Goal: Find specific page/section: Find specific page/section

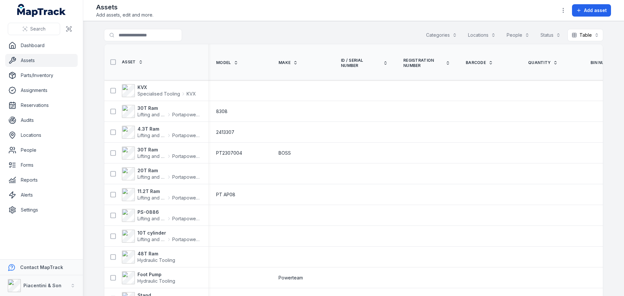
click at [441, 35] on div "Categories" at bounding box center [441, 35] width 39 height 12
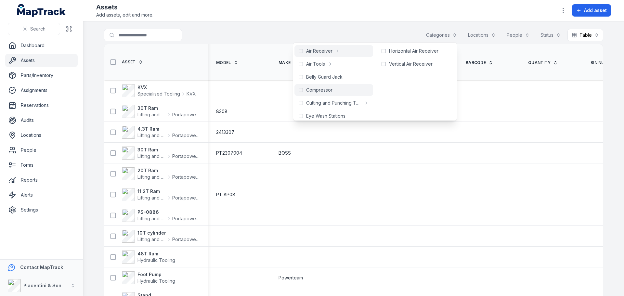
scroll to position [33, 0]
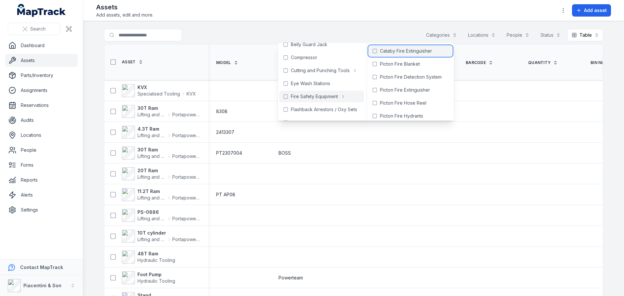
click at [397, 51] on span "Cataby Fire Extinguisher" at bounding box center [406, 51] width 52 height 7
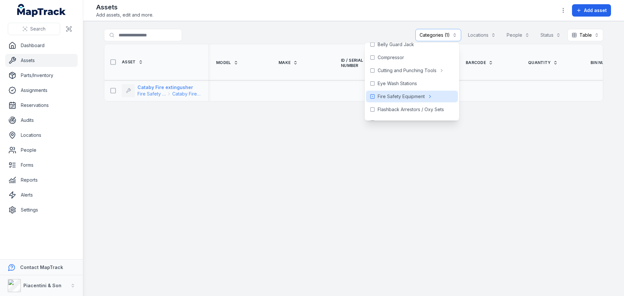
click at [150, 92] on span "Fire Safety Equipment" at bounding box center [151, 94] width 28 height 7
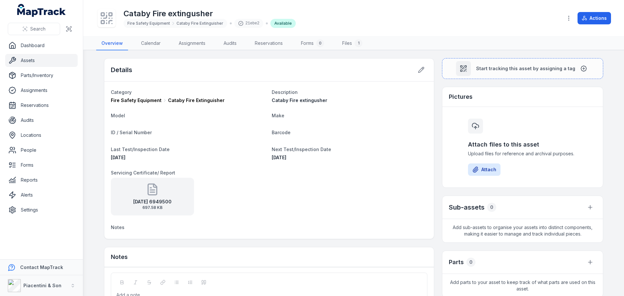
click at [142, 200] on strong "[DATE] 6949500" at bounding box center [152, 202] width 38 height 7
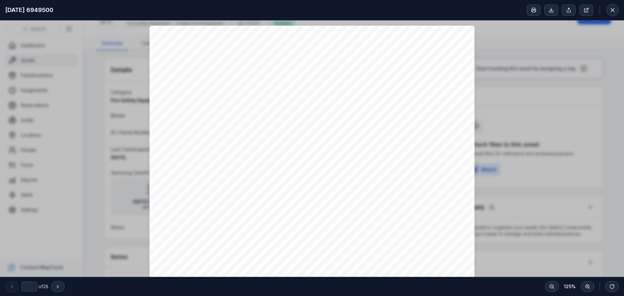
click at [605, 13] on div at bounding box center [573, 10] width 92 height 12
click at [610, 10] on icon at bounding box center [612, 10] width 7 height 7
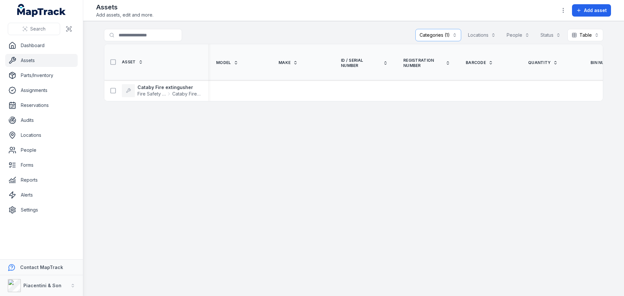
click at [436, 28] on main "**********" at bounding box center [353, 158] width 541 height 275
click at [435, 33] on div "Categories (1)" at bounding box center [438, 35] width 46 height 12
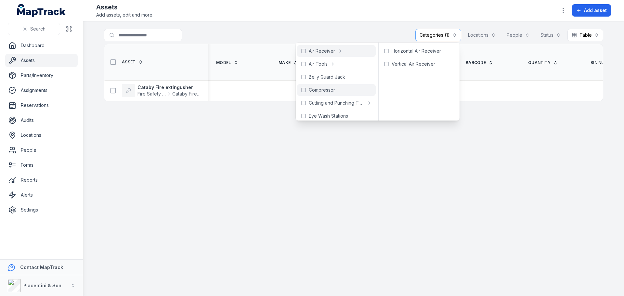
scroll to position [65, 0]
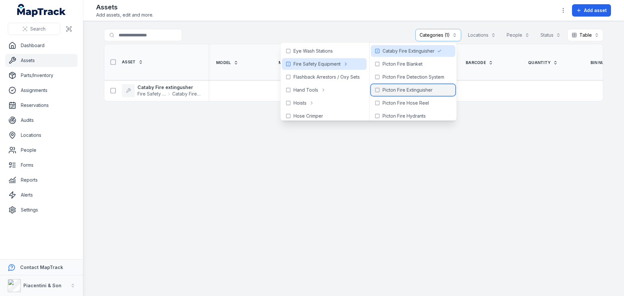
click at [403, 90] on span "Picton Fire Extinguisher" at bounding box center [408, 90] width 50 height 7
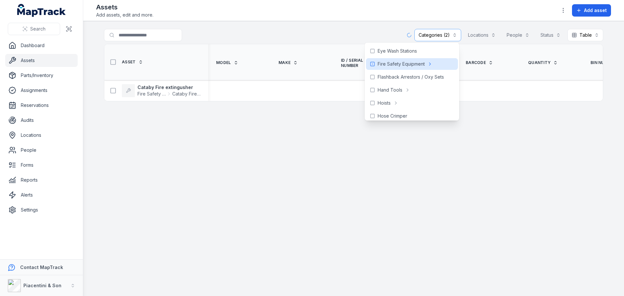
click at [380, 52] on body "**********" at bounding box center [312, 148] width 624 height 296
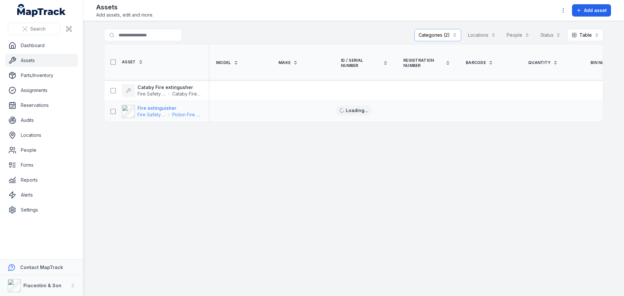
click at [159, 108] on strong "Fire extinguisher" at bounding box center [168, 108] width 63 height 7
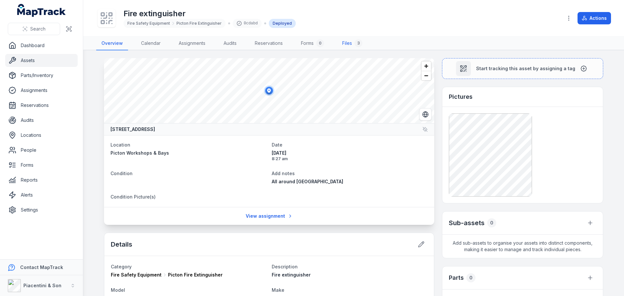
click at [347, 39] on link "Files 3" at bounding box center [352, 44] width 31 height 14
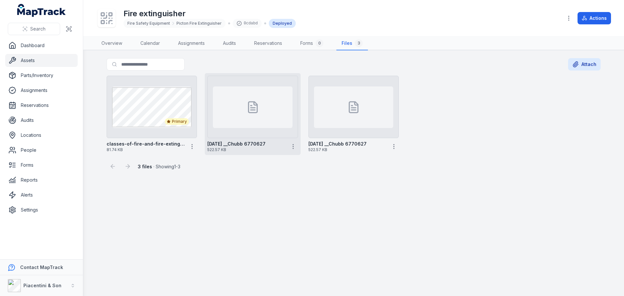
click at [249, 103] on icon at bounding box center [252, 107] width 9 height 11
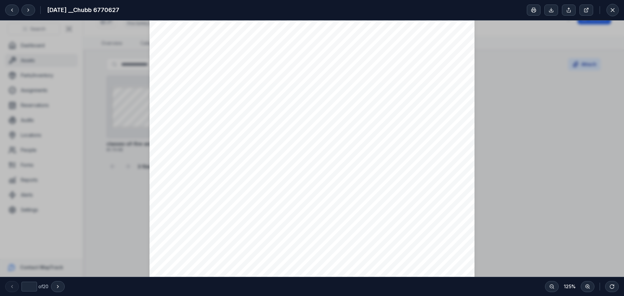
scroll to position [163, 0]
click at [303, 102] on span "[PERSON_NAME] - [DATE] - Defect raised for quoting for fire hydrant replacement…" at bounding box center [321, 103] width 232 height 5
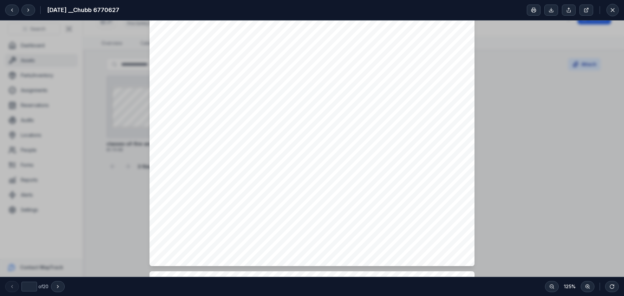
scroll to position [195, 0]
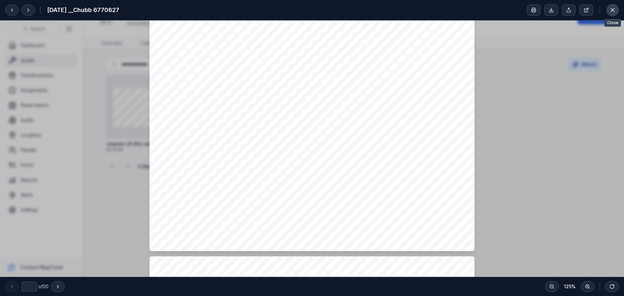
click at [614, 6] on button at bounding box center [612, 10] width 12 height 12
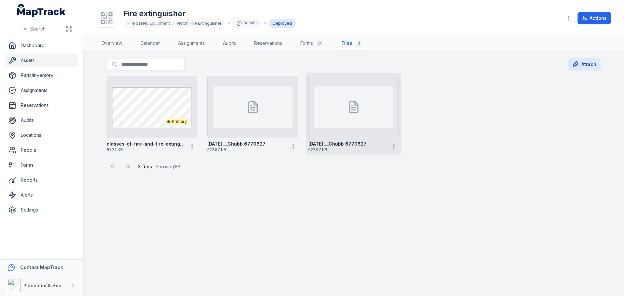
click at [371, 104] on div at bounding box center [353, 107] width 79 height 42
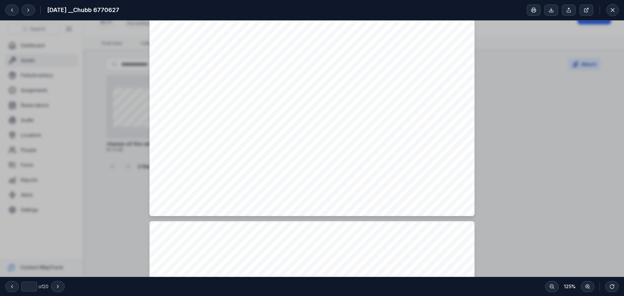
type input "*"
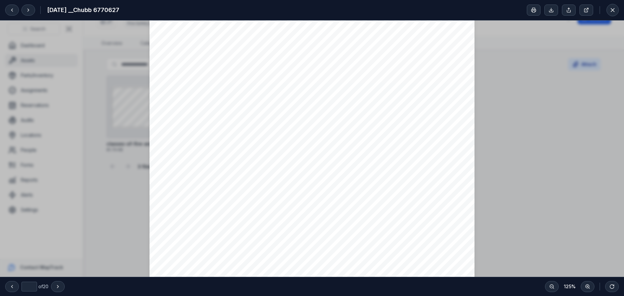
scroll to position [910, 0]
click at [609, 9] on button at bounding box center [612, 10] width 12 height 12
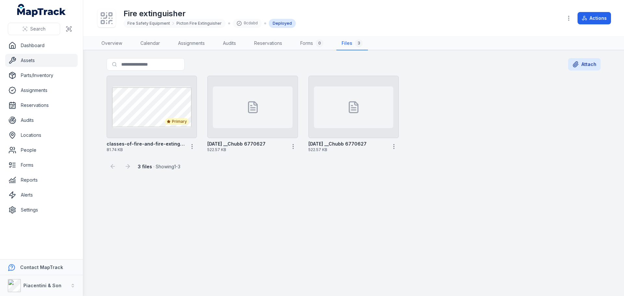
click at [260, 204] on main "Search for files Attach Primary classes-of-fire-and-fire-extinguishers-m 81.74 …" at bounding box center [353, 173] width 541 height 246
click at [109, 42] on link "Overview" at bounding box center [111, 44] width 31 height 14
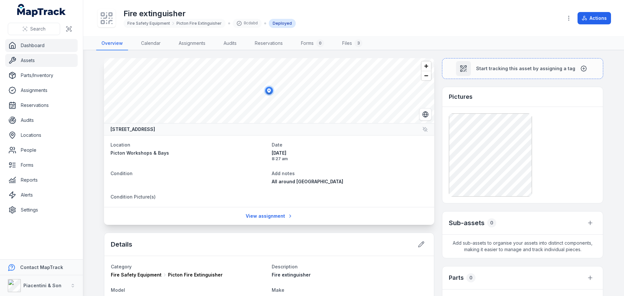
click at [37, 49] on link "Dashboard" at bounding box center [41, 45] width 72 height 13
click at [36, 57] on link "Assets" at bounding box center [41, 60] width 72 height 13
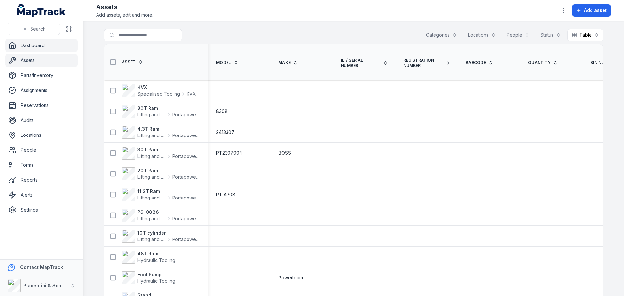
click at [36, 43] on link "Dashboard" at bounding box center [41, 45] width 72 height 13
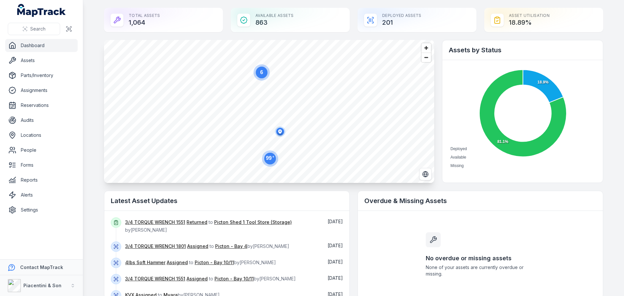
click at [283, 130] on circle "button" at bounding box center [280, 131] width 10 height 10
click at [38, 212] on link "Settings" at bounding box center [41, 209] width 72 height 13
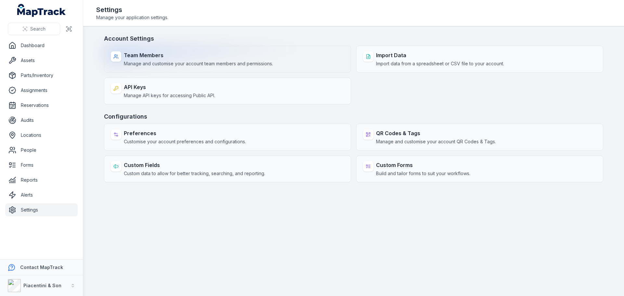
click at [134, 62] on span "Manage and customise your account team members and permissions." at bounding box center [198, 63] width 149 height 7
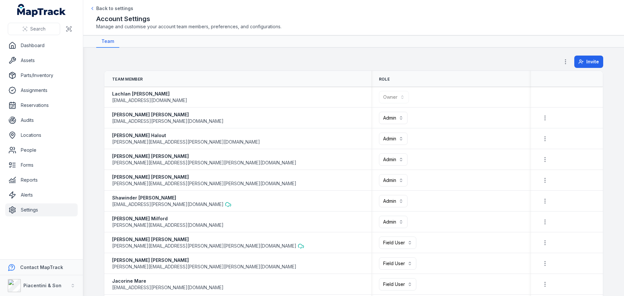
click at [46, 211] on link "Settings" at bounding box center [41, 209] width 72 height 13
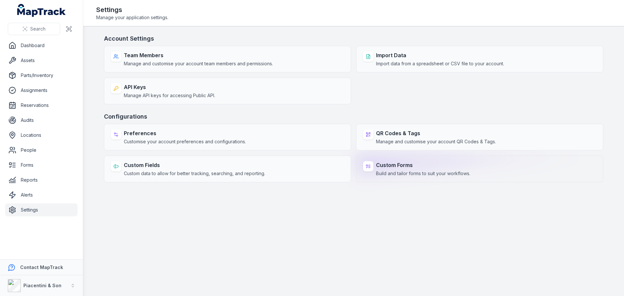
click at [392, 167] on strong "Custom Forms" at bounding box center [423, 165] width 94 height 8
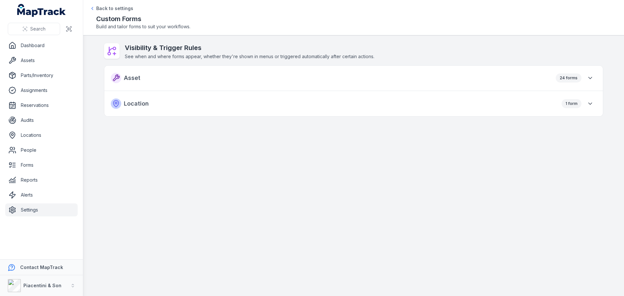
click at [315, 185] on main "Visibility & Trigger Rules See when and where forms appear, whether they're sho…" at bounding box center [353, 165] width 541 height 261
click at [168, 107] on div "Location 1 form" at bounding box center [353, 103] width 499 height 25
click at [580, 104] on div "1 form" at bounding box center [572, 103] width 20 height 9
click at [595, 101] on button "button" at bounding box center [590, 104] width 12 height 12
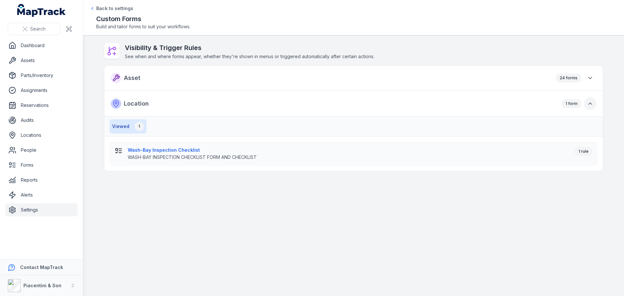
click at [594, 101] on button "button" at bounding box center [590, 104] width 12 height 12
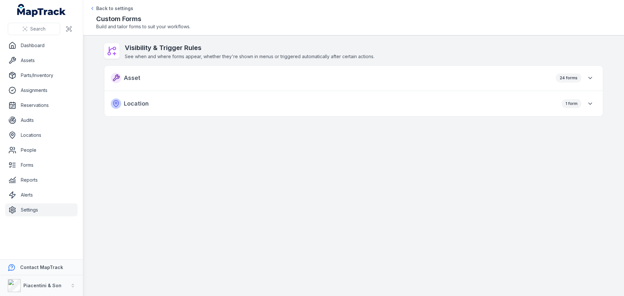
click at [594, 83] on div "24 forms" at bounding box center [576, 78] width 41 height 12
click at [591, 79] on icon "button" at bounding box center [590, 78] width 7 height 7
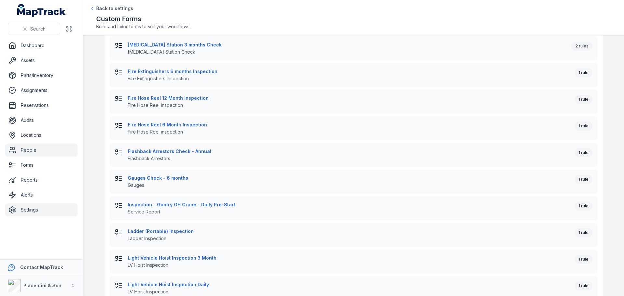
scroll to position [73, 0]
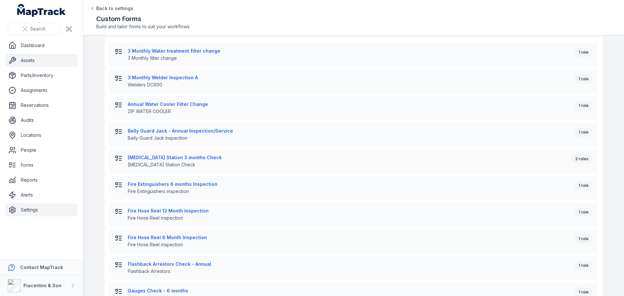
click at [37, 58] on link "Assets" at bounding box center [41, 60] width 72 height 13
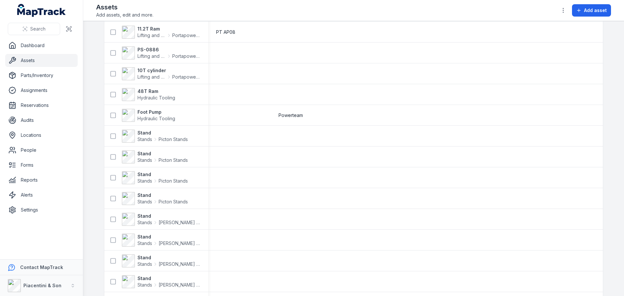
scroll to position [195, 0]
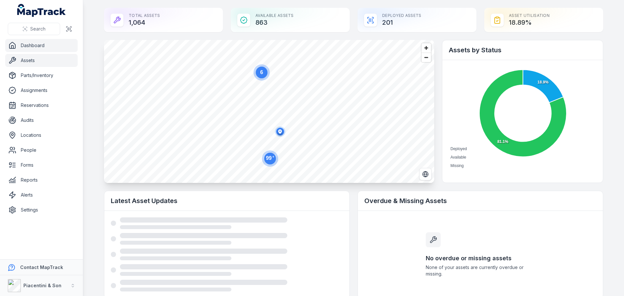
click at [27, 63] on link "Assets" at bounding box center [41, 60] width 72 height 13
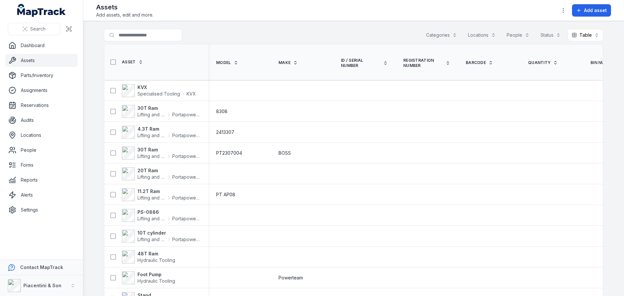
click at [207, 40] on div "Search for assets Categories Locations People Status Table *****" at bounding box center [353, 36] width 499 height 15
click at [438, 33] on div "Categories" at bounding box center [441, 35] width 39 height 12
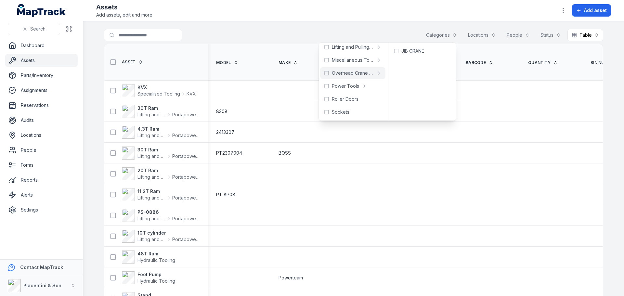
scroll to position [260, 0]
click at [351, 100] on div "Sockets" at bounding box center [352, 103] width 65 height 12
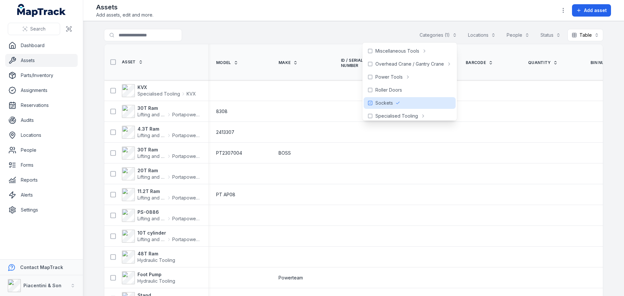
click at [316, 40] on div "**********" at bounding box center [353, 36] width 499 height 15
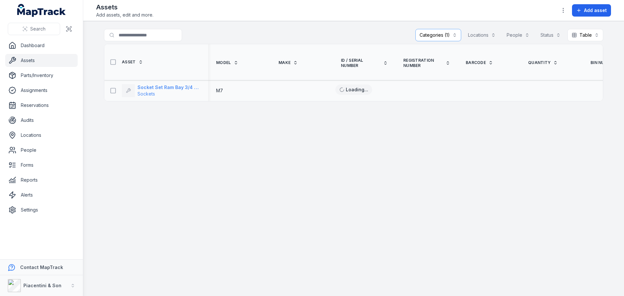
click at [151, 89] on strong "Socket Set Ram Bay 3/4 & 1” Drive Impact" at bounding box center [168, 87] width 63 height 7
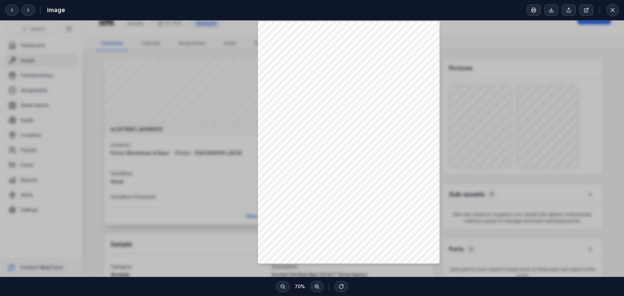
scroll to position [33, 0]
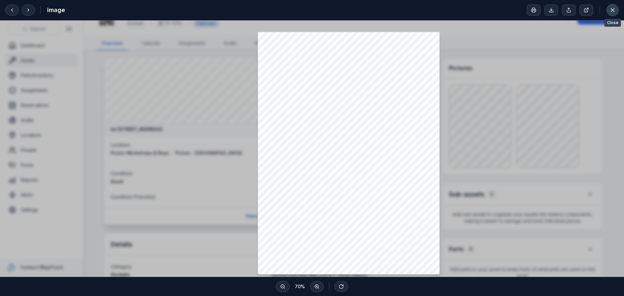
click at [614, 9] on icon at bounding box center [612, 10] width 7 height 7
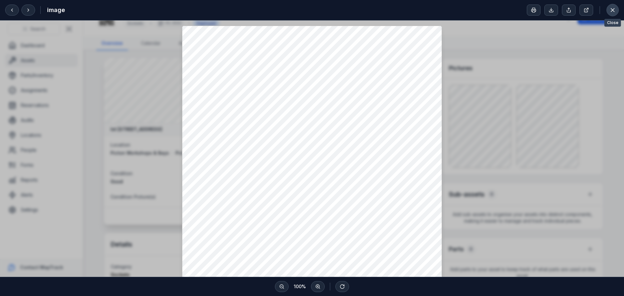
click at [611, 12] on icon at bounding box center [612, 10] width 7 height 7
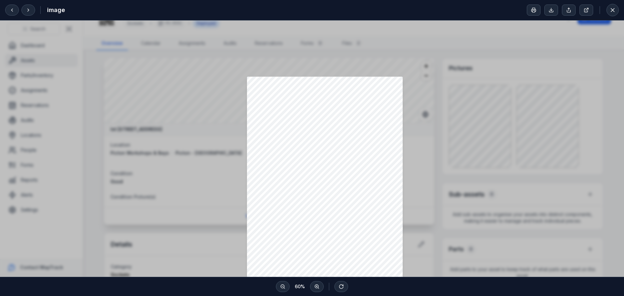
scroll to position [68, 0]
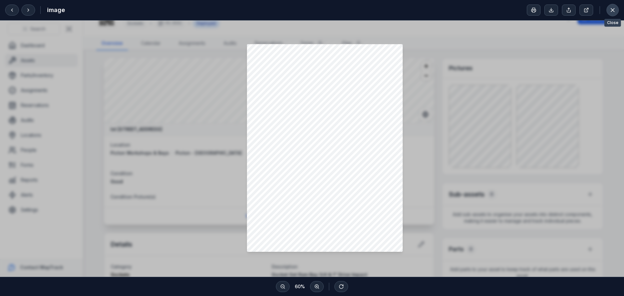
click at [606, 10] on button at bounding box center [612, 10] width 12 height 12
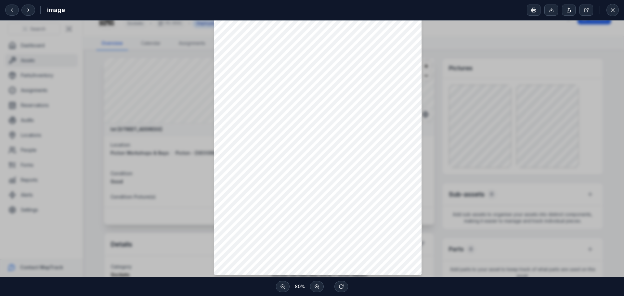
scroll to position [33, 0]
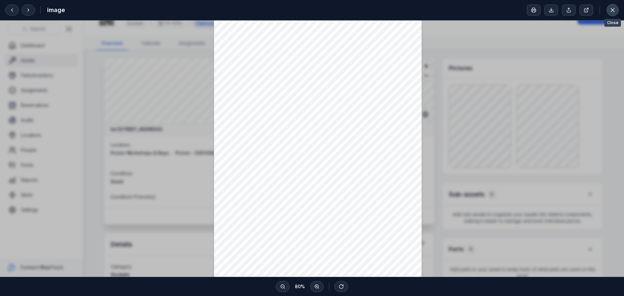
click at [611, 11] on icon at bounding box center [612, 9] width 3 height 3
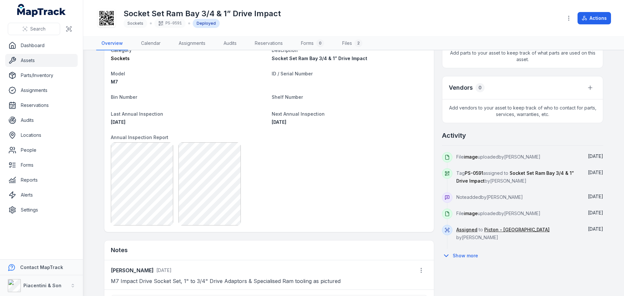
scroll to position [228, 0]
